Goal: Information Seeking & Learning: Learn about a topic

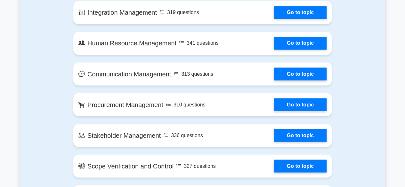
scroll to position [543, 0]
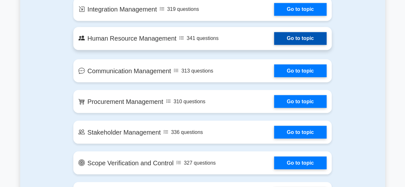
click at [302, 36] on link "Go to topic" at bounding box center [300, 38] width 52 height 13
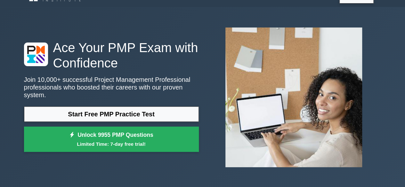
scroll to position [0, 0]
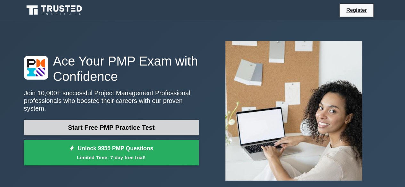
click at [103, 121] on link "Start Free PMP Practice Test" at bounding box center [111, 127] width 175 height 15
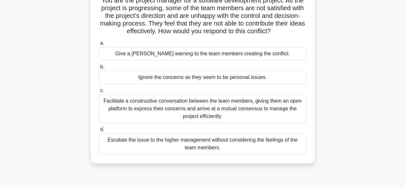
scroll to position [55, 0]
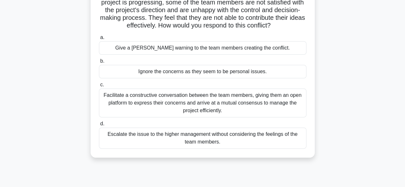
click at [159, 106] on div "Facilitate a constructive conversation between the team members, giving them an…" at bounding box center [202, 103] width 207 height 29
click at [99, 87] on input "c. Facilitate a constructive conversation between the team members, giving them…" at bounding box center [99, 85] width 0 height 4
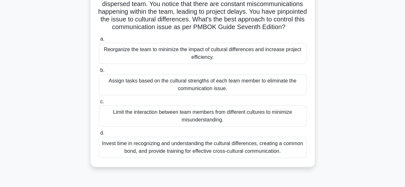
click at [159, 106] on label "c. Limit the interaction between team members from different cultures to minimi…" at bounding box center [202, 112] width 207 height 29
click at [99, 104] on input "c. Limit the interaction between team members from different cultures to minimi…" at bounding box center [99, 102] width 0 height 4
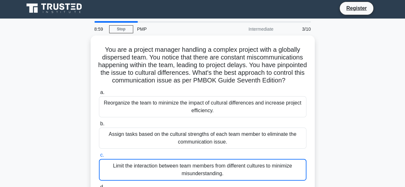
scroll to position [0, 0]
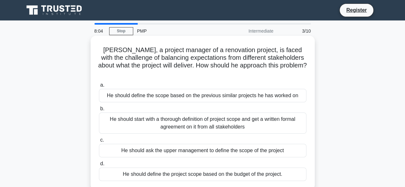
click at [188, 114] on div "He should start with a thorough definition of project scope and get a written f…" at bounding box center [202, 123] width 207 height 21
click at [99, 111] on input "b. He should start with a thorough definition of project scope and get a writte…" at bounding box center [99, 109] width 0 height 4
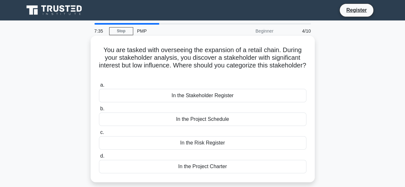
click at [215, 96] on div "In the Stakeholder Register" at bounding box center [202, 95] width 207 height 13
click at [99, 87] on input "a. In the Stakeholder Register" at bounding box center [99, 85] width 0 height 4
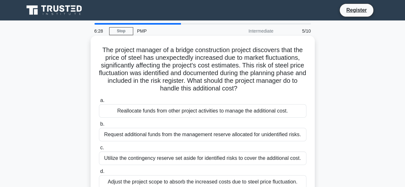
click at [154, 159] on div "Utilize the contingency reserve set aside for identified risks to cover the add…" at bounding box center [202, 158] width 207 height 13
click at [99, 150] on input "c. Utilize the contingency reserve set aside for identified risks to cover the …" at bounding box center [99, 148] width 0 height 4
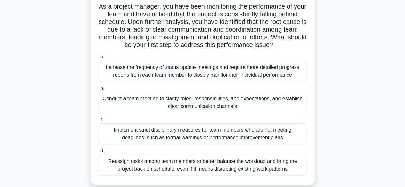
scroll to position [51, 0]
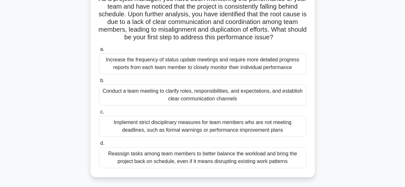
click at [193, 103] on div "Conduct a team meeting to clarify roles, responsibilities, and expectations, an…" at bounding box center [202, 94] width 207 height 21
click at [99, 83] on input "b. Conduct a team meeting to clarify roles, responsibilities, and expectations,…" at bounding box center [99, 81] width 0 height 4
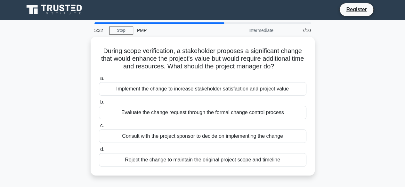
scroll to position [0, 0]
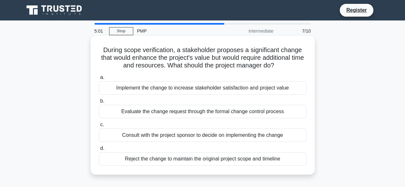
click at [180, 116] on div "Evaluate the change request through the formal change control process" at bounding box center [202, 111] width 207 height 13
click at [99, 103] on input "b. Evaluate the change request through the formal change control process" at bounding box center [99, 101] width 0 height 4
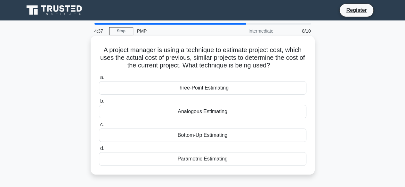
click at [246, 113] on div "Analogous Estimating" at bounding box center [202, 111] width 207 height 13
click at [99, 103] on input "b. Analogous Estimating" at bounding box center [99, 101] width 0 height 4
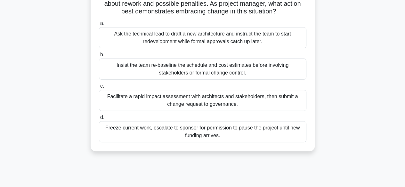
scroll to position [77, 0]
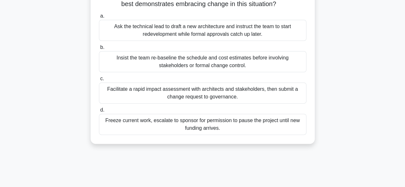
click at [240, 100] on div "Facilitate a rapid impact assessment with architects and stakeholders, then sub…" at bounding box center [202, 93] width 207 height 21
click at [99, 81] on input "c. Facilitate a rapid impact assessment with architects and stakeholders, then …" at bounding box center [99, 79] width 0 height 4
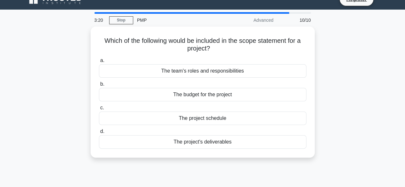
scroll to position [0, 0]
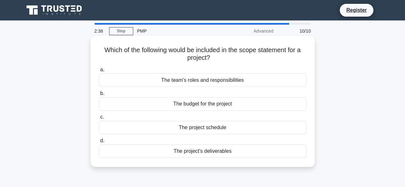
click at [222, 152] on div "The project's deliverables" at bounding box center [202, 151] width 207 height 13
click at [99, 143] on input "d. The project's deliverables" at bounding box center [99, 141] width 0 height 4
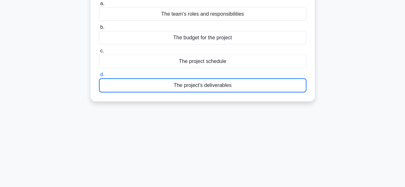
scroll to position [44, 0]
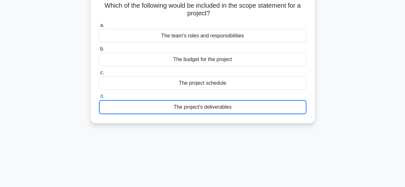
click at [208, 108] on div "The project's deliverables" at bounding box center [202, 107] width 207 height 14
click at [99, 99] on input "d. The project's deliverables" at bounding box center [99, 96] width 0 height 4
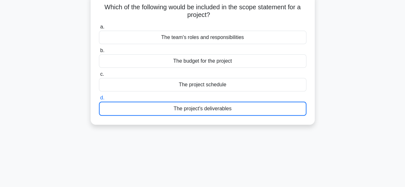
click at [350, 39] on div "Which of the following would be included in the scope statement for a project? …" at bounding box center [202, 62] width 365 height 139
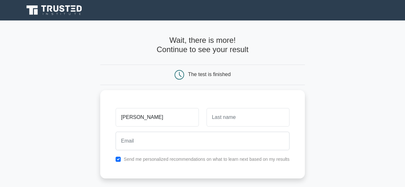
type input "Mathias"
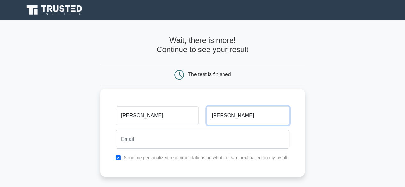
type input "Alexander"
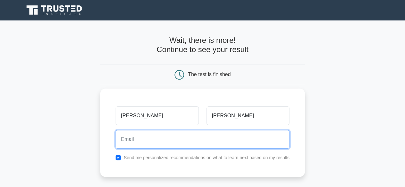
click at [144, 141] on input "email" at bounding box center [202, 139] width 174 height 19
type input "malexander@tpdc.co.tz"
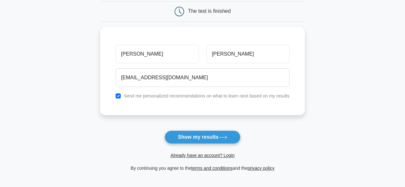
scroll to position [68, 0]
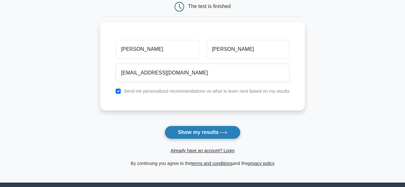
click at [203, 130] on button "Show my results" at bounding box center [202, 132] width 76 height 13
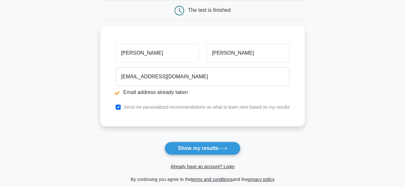
scroll to position [90, 0]
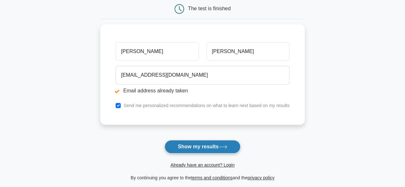
click at [196, 143] on button "Show my results" at bounding box center [202, 146] width 76 height 13
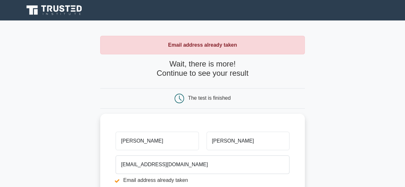
click at [235, 69] on h4 "Wait, there is more! Continue to see your result" at bounding box center [202, 69] width 204 height 19
click at [195, 99] on div "The test is finished" at bounding box center [209, 97] width 43 height 5
click at [178, 92] on div "The test is finished" at bounding box center [202, 98] width 204 height 20
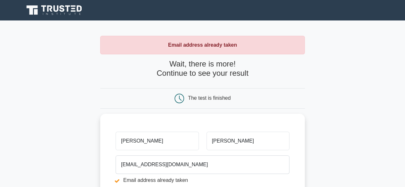
click at [188, 44] on strong "Email address already taken" at bounding box center [202, 44] width 69 height 5
